Goal: Transaction & Acquisition: Download file/media

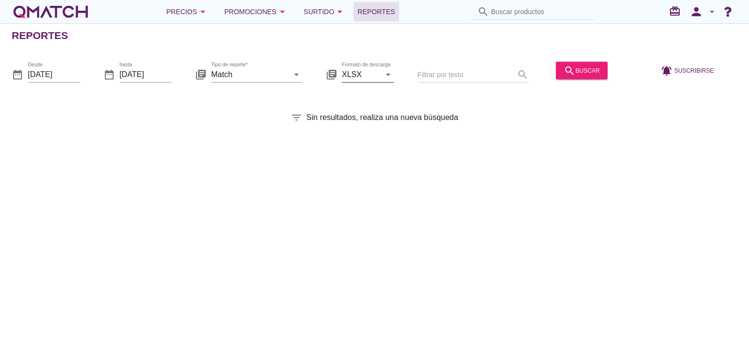
click at [375, 74] on input "XLSX" at bounding box center [361, 74] width 39 height 16
click at [363, 126] on div "CSV" at bounding box center [368, 122] width 37 height 12
type input "CSV"
click at [266, 80] on input "Match" at bounding box center [250, 74] width 78 height 16
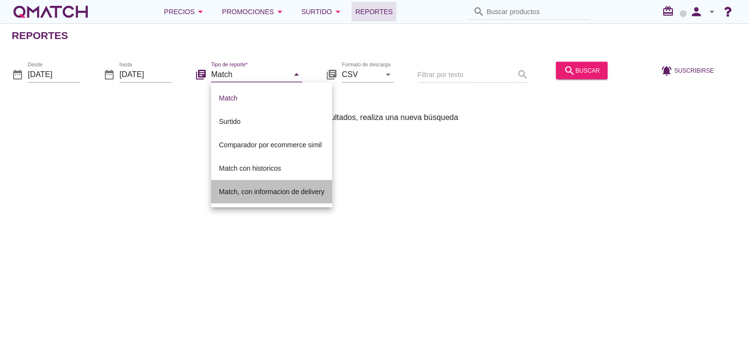
click at [257, 185] on div "Match, con informacion de delivery" at bounding box center [271, 191] width 105 height 23
type input "Match, con informacion de delivery"
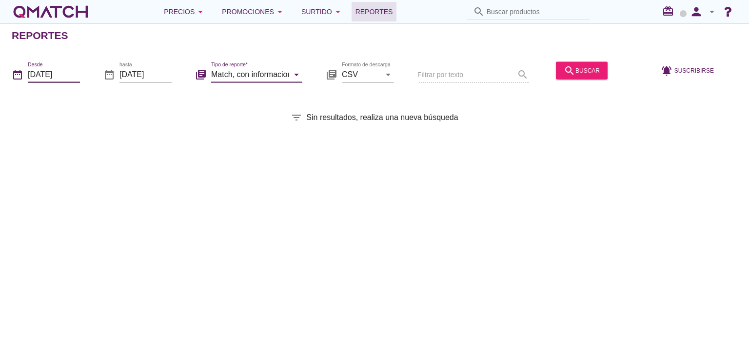
click at [63, 73] on input "[DATE]" at bounding box center [54, 74] width 52 height 16
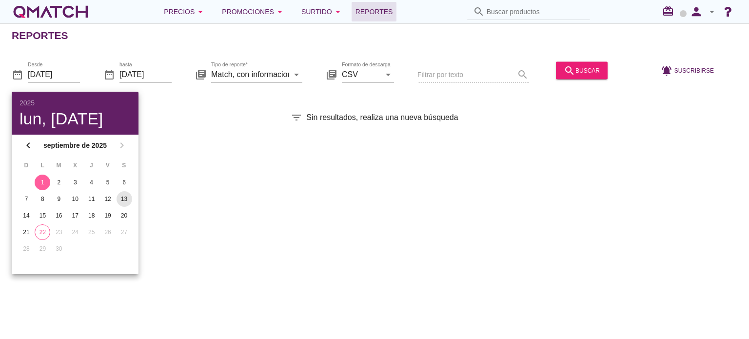
click at [122, 198] on div "13" at bounding box center [125, 199] width 16 height 9
type input "2025-09-13"
click at [567, 64] on icon "search" at bounding box center [570, 70] width 12 height 12
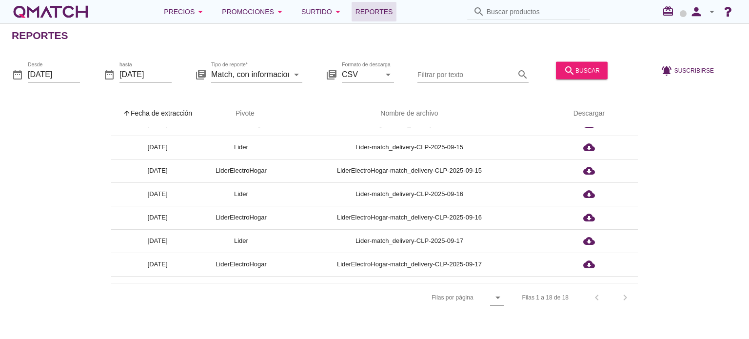
scroll to position [87, 0]
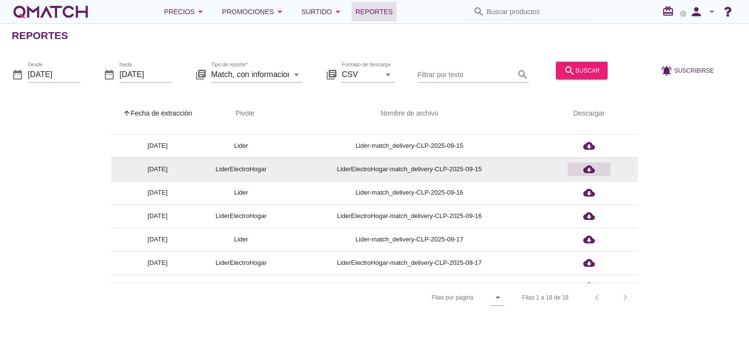
click at [590, 175] on button "cloud_download" at bounding box center [589, 169] width 43 height 14
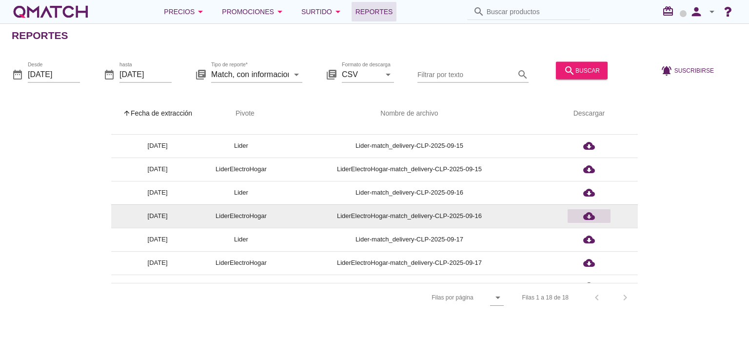
click at [592, 213] on icon "cloud_download" at bounding box center [589, 216] width 12 height 12
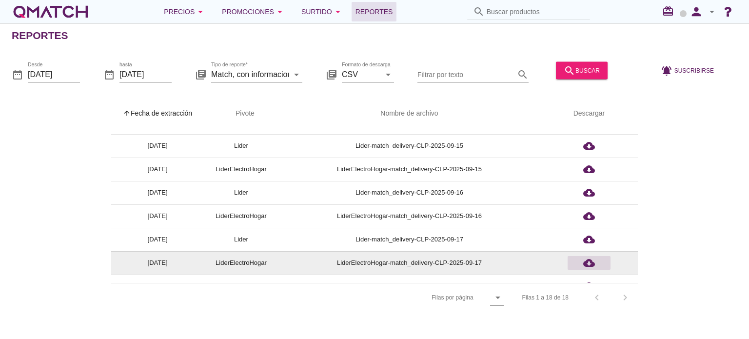
click at [590, 261] on icon "cloud_download" at bounding box center [589, 263] width 12 height 12
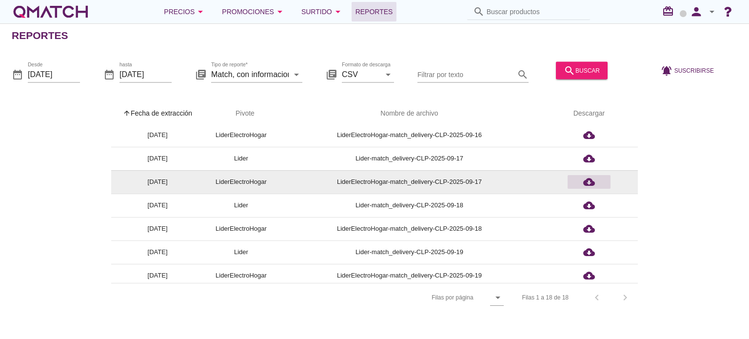
scroll to position [169, 0]
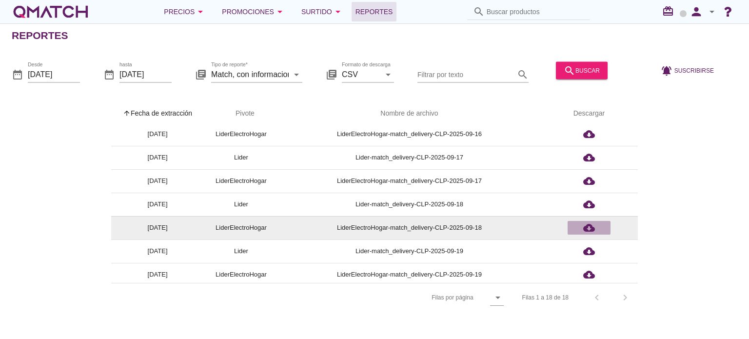
click at [586, 229] on icon "cloud_download" at bounding box center [589, 228] width 12 height 12
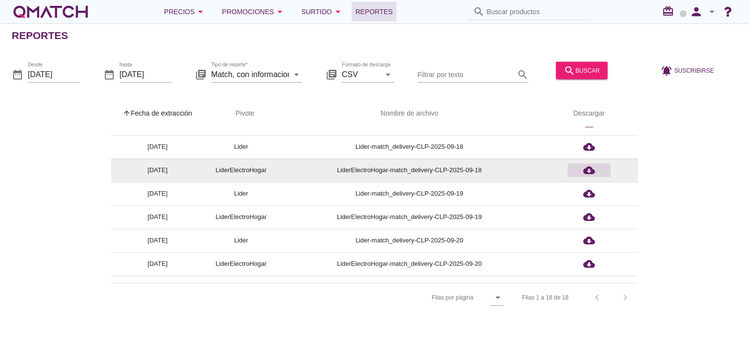
scroll to position [227, 0]
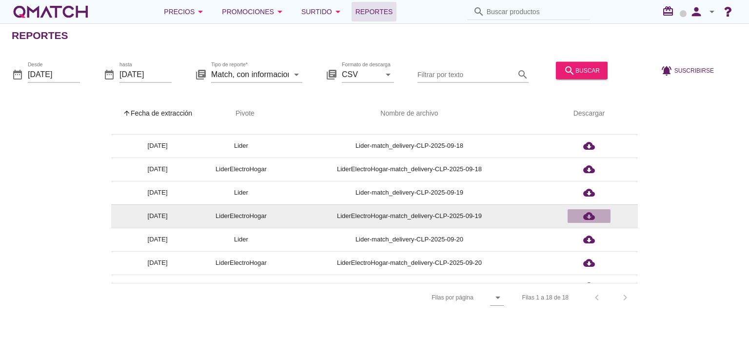
click at [586, 213] on icon "cloud_download" at bounding box center [589, 216] width 12 height 12
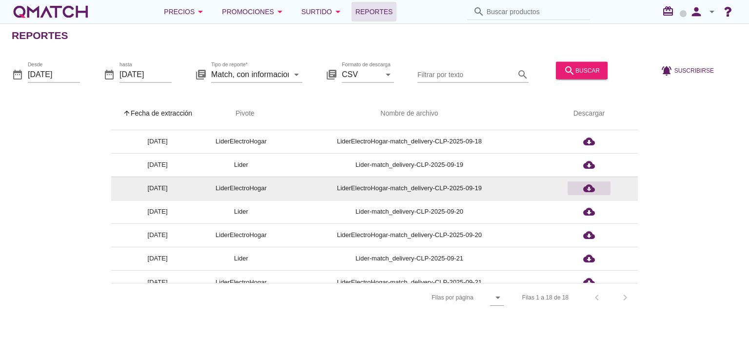
scroll to position [266, 0]
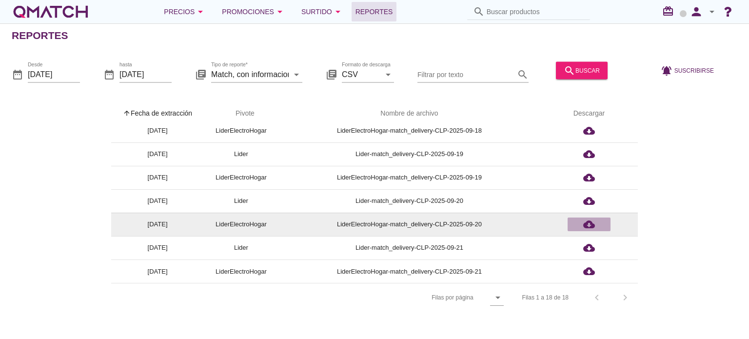
click at [587, 220] on icon "cloud_download" at bounding box center [589, 224] width 12 height 12
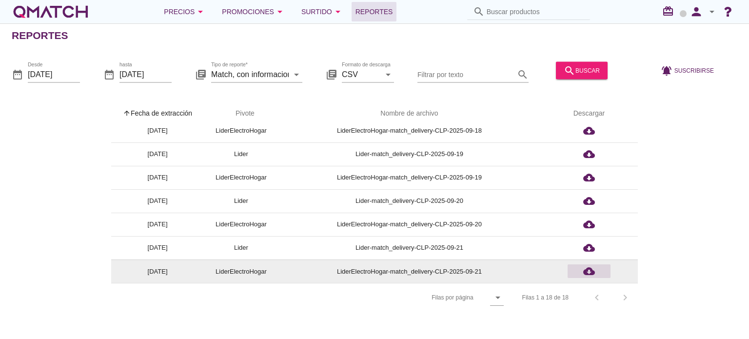
click at [586, 271] on icon "cloud_download" at bounding box center [589, 271] width 12 height 12
